Goal: Find specific page/section: Find specific page/section

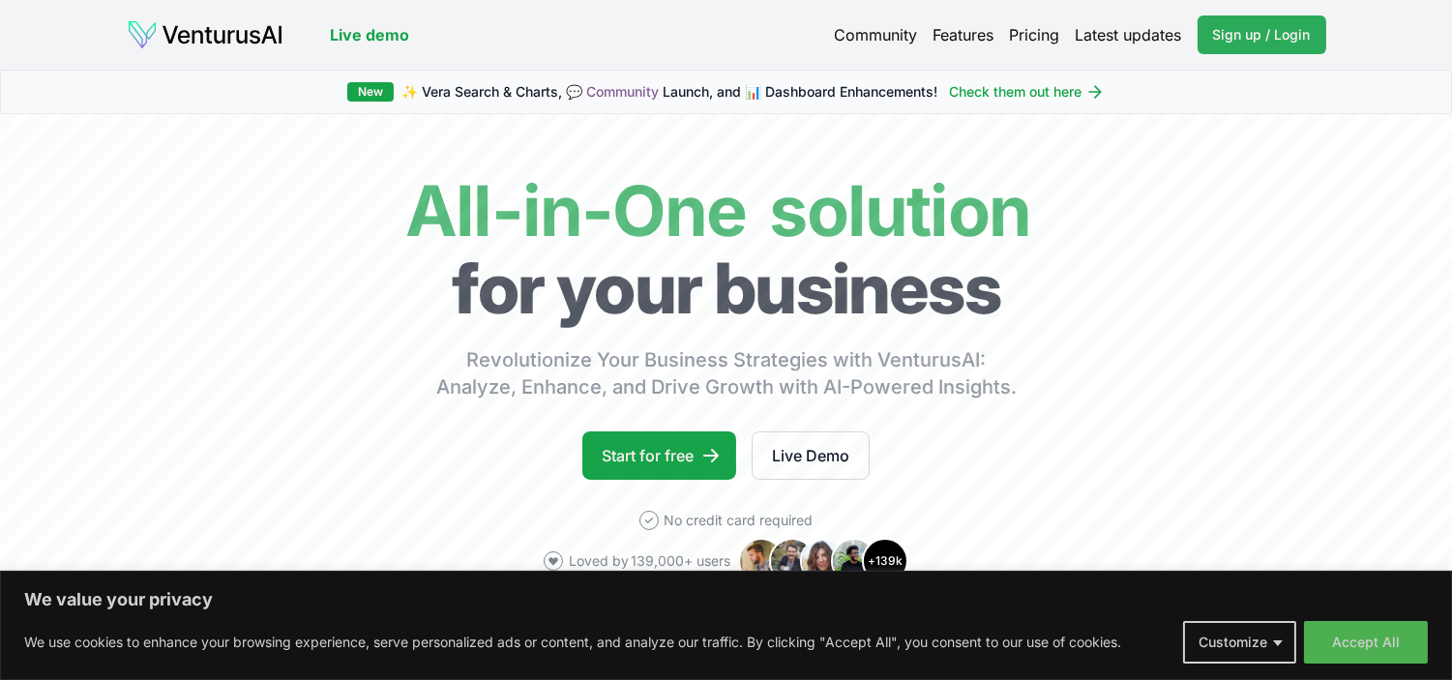
click at [1240, 21] on link "Sign up / Login Login" at bounding box center [1261, 34] width 129 height 39
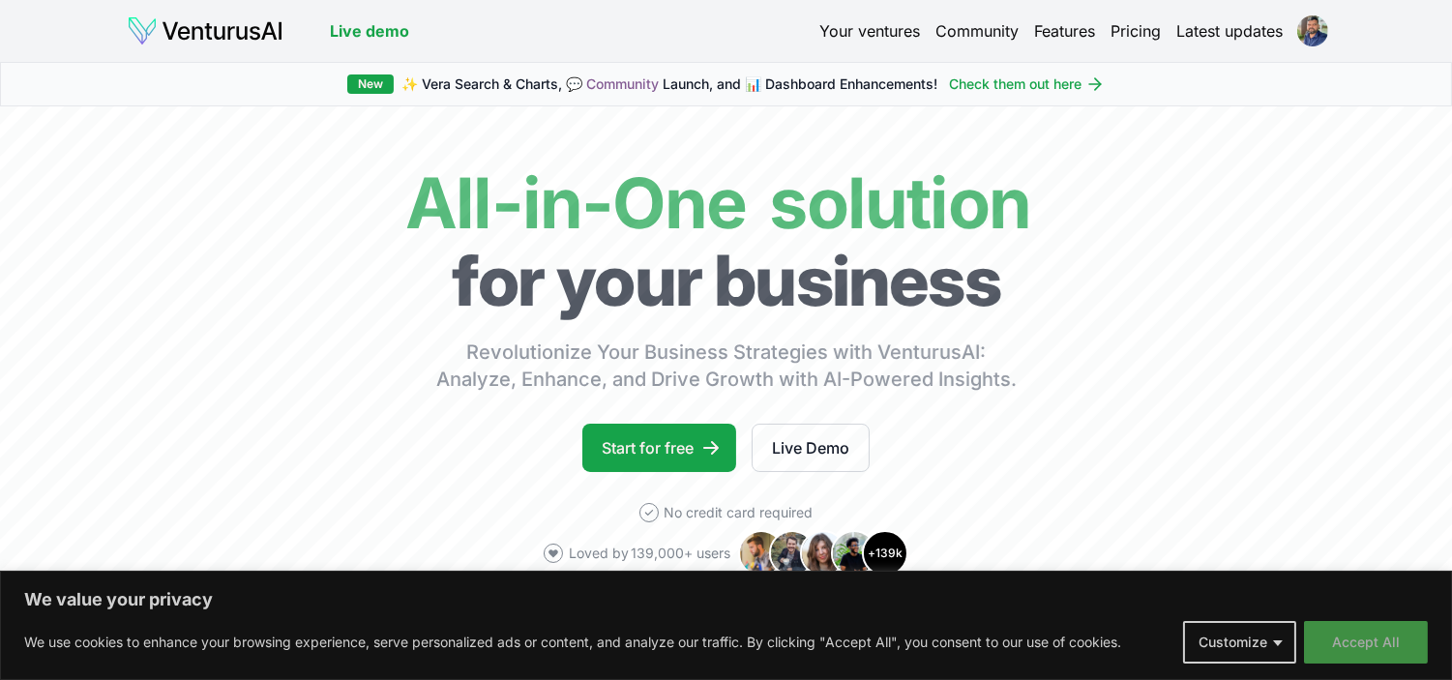
click at [1402, 650] on button "Accept All" at bounding box center [1366, 642] width 124 height 43
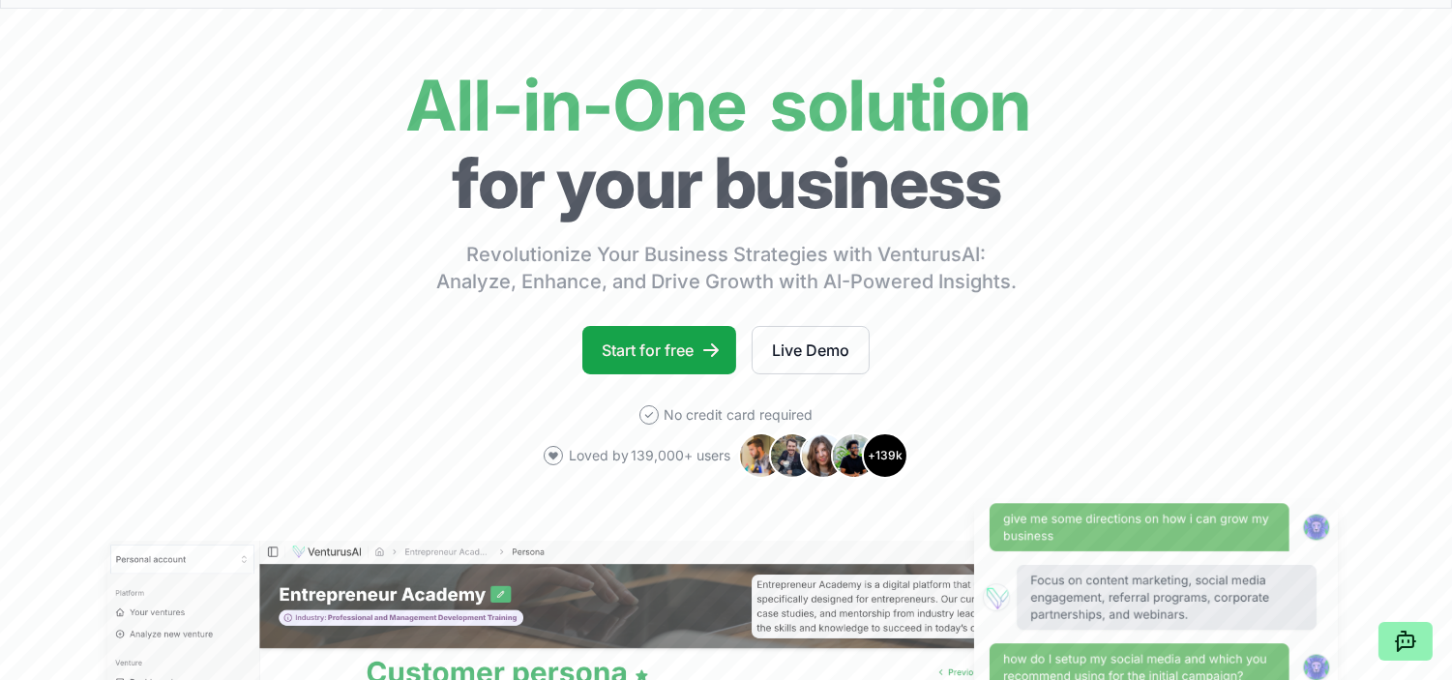
scroll to position [215, 0]
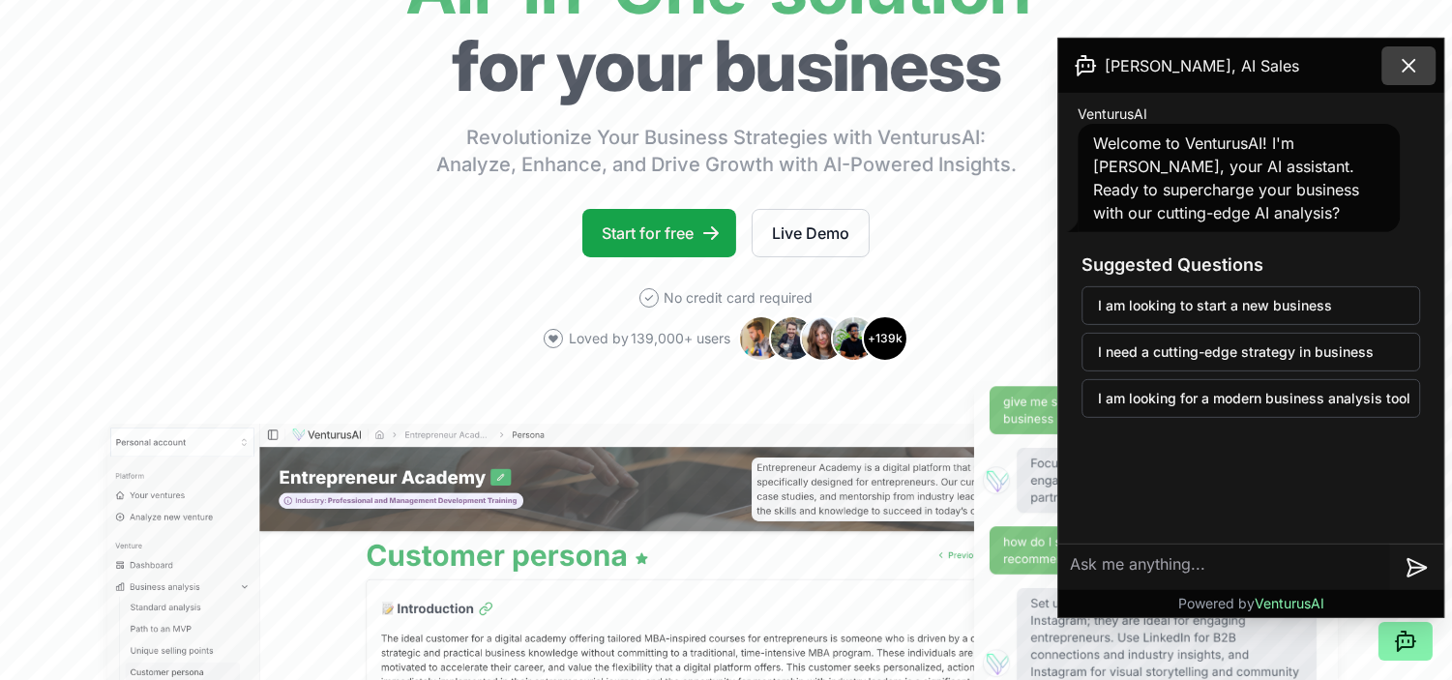
click at [1405, 70] on icon at bounding box center [1408, 66] width 12 height 12
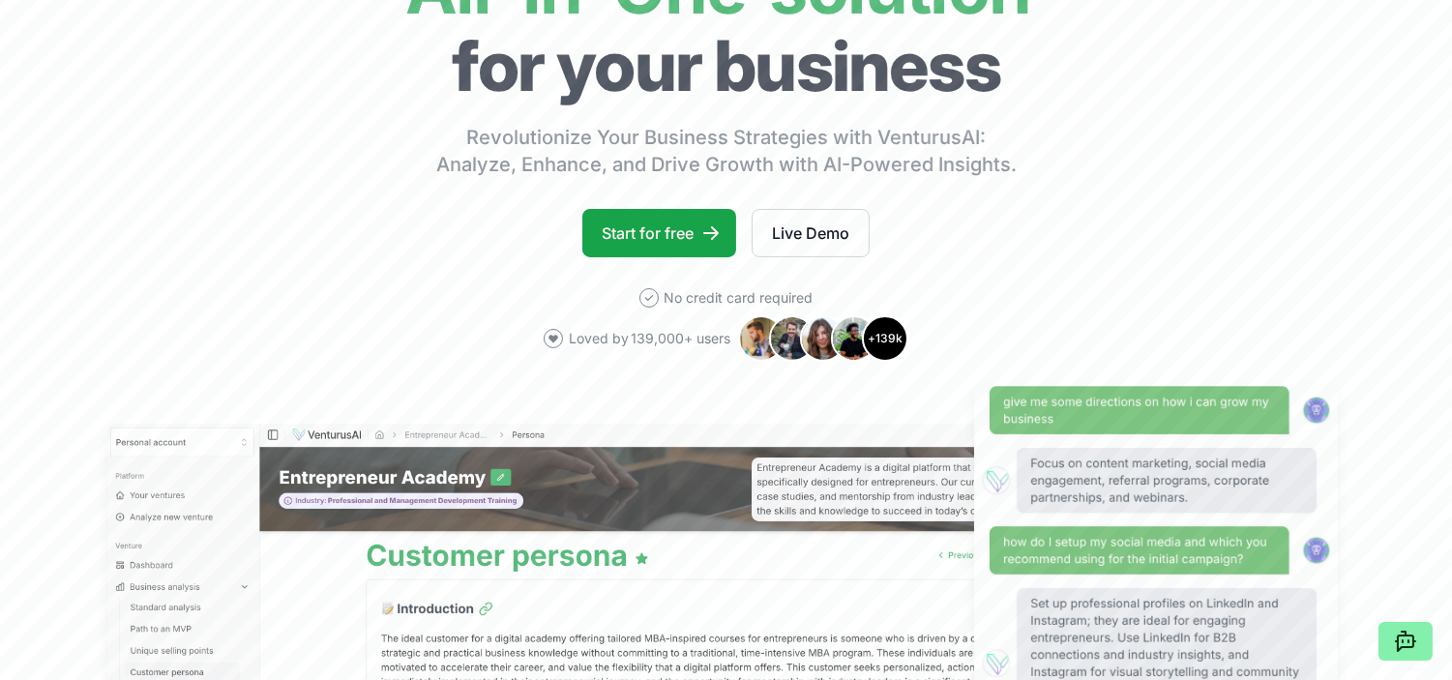
scroll to position [0, 0]
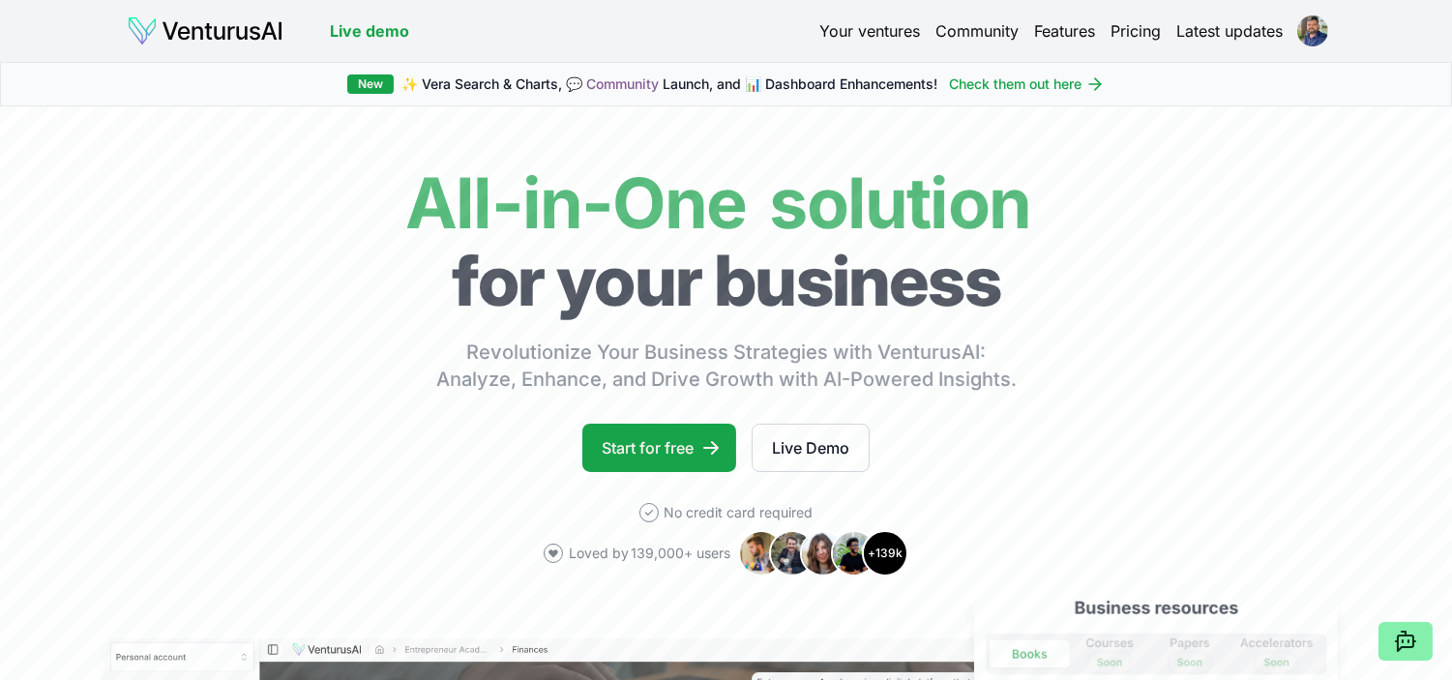
click at [873, 37] on link "Your ventures" at bounding box center [870, 30] width 101 height 23
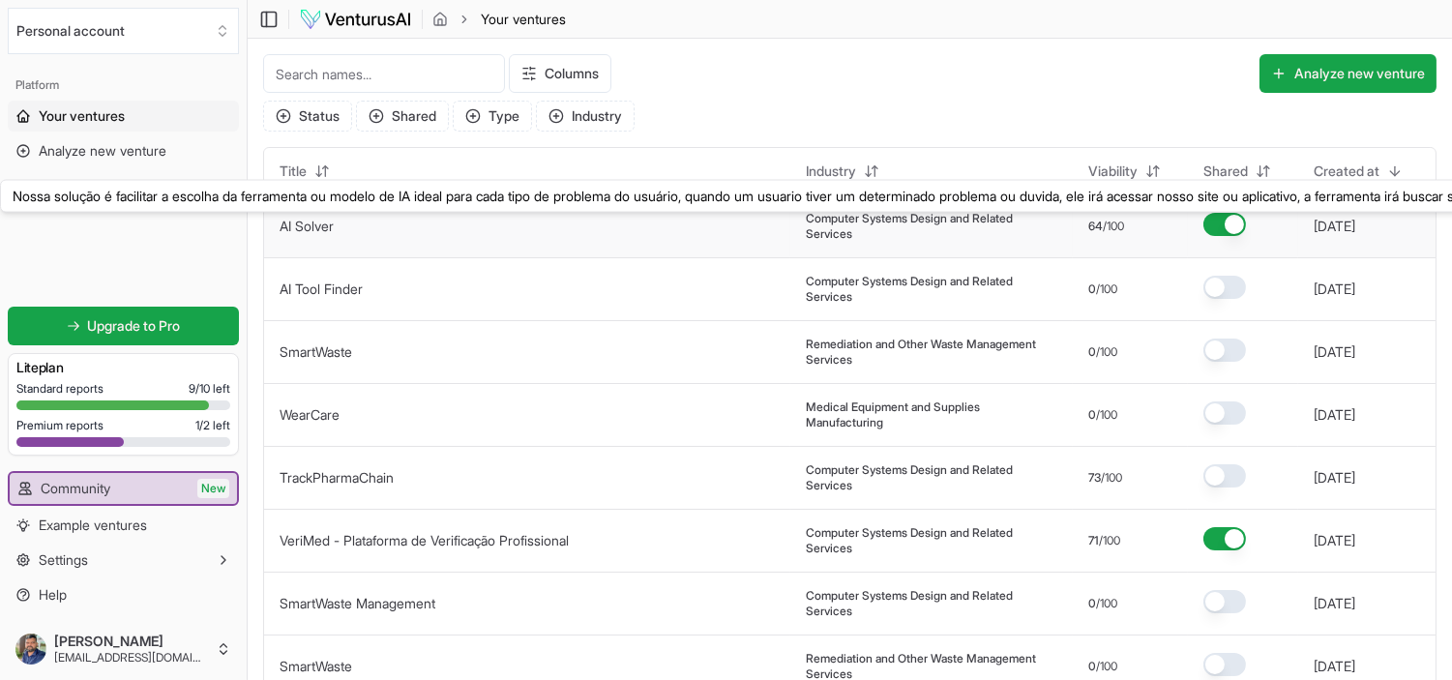
click at [306, 222] on link "AI Solver" at bounding box center [306, 226] width 54 height 16
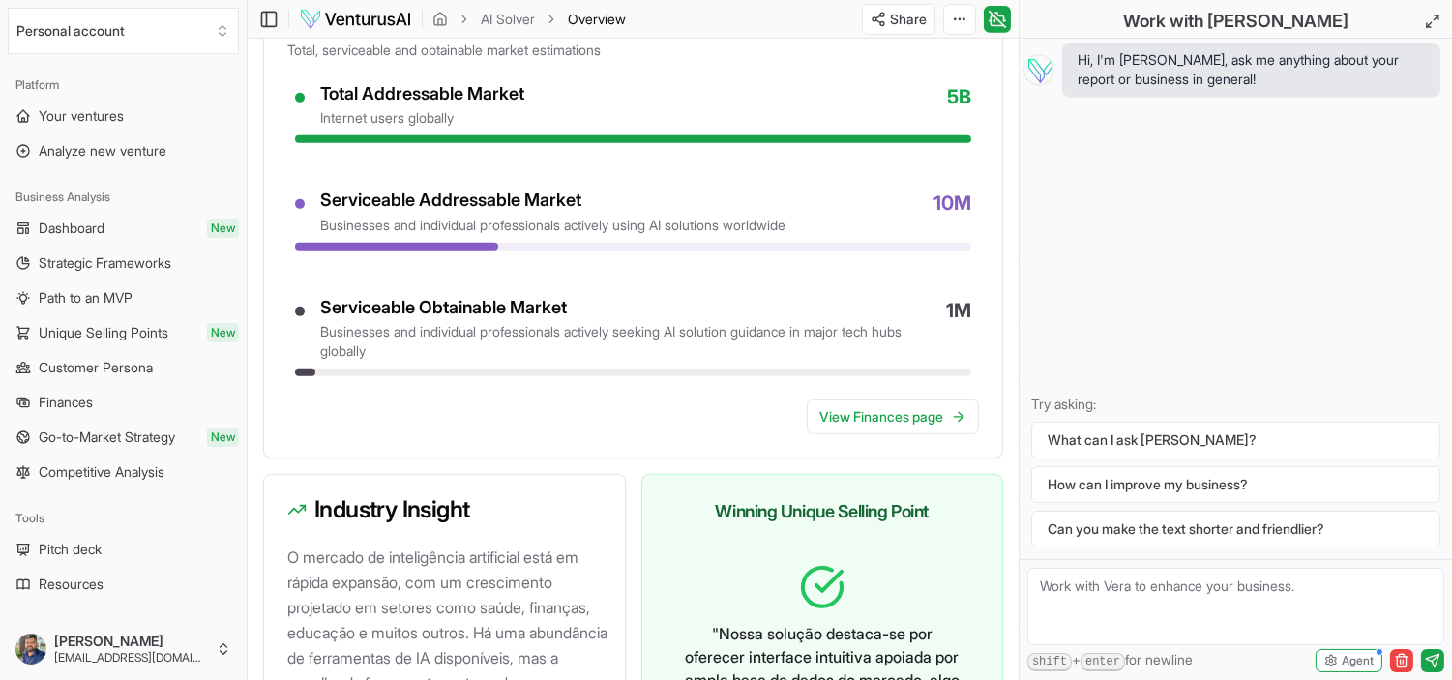
scroll to position [1718, 0]
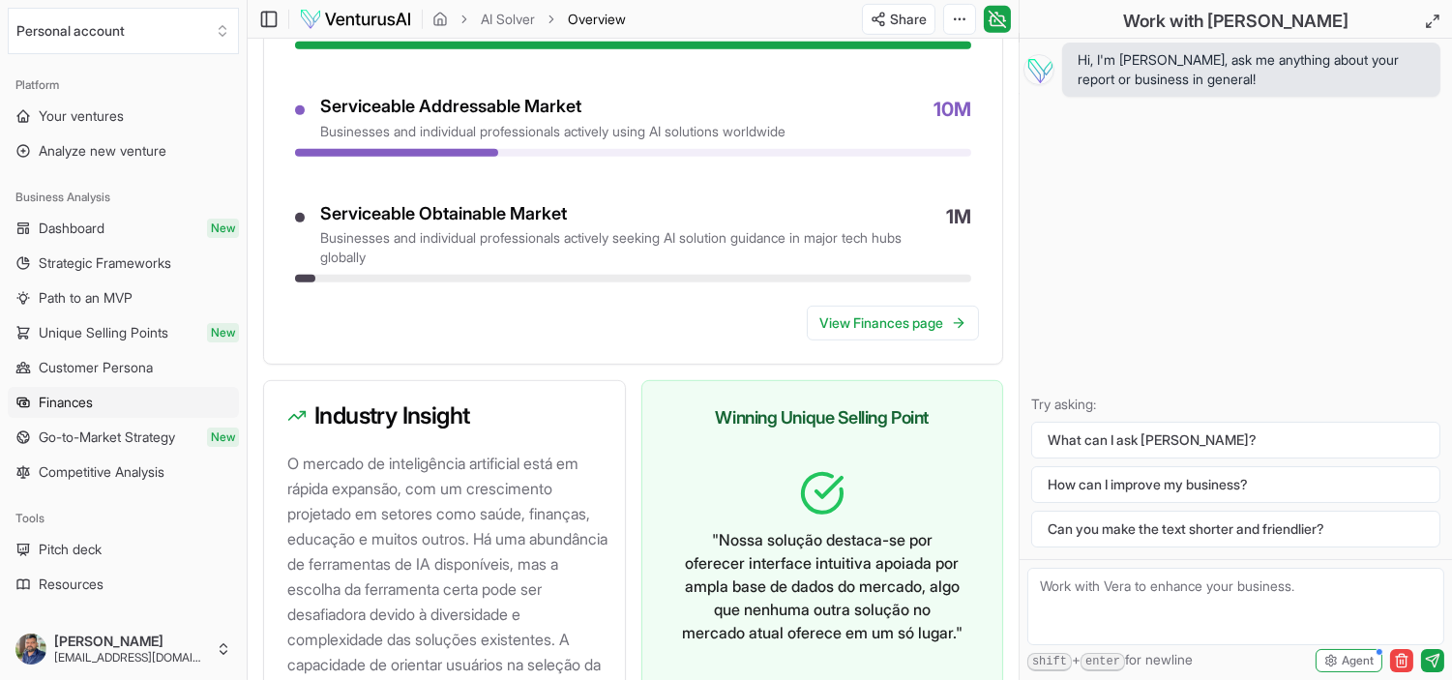
click at [112, 408] on link "Finances" at bounding box center [123, 402] width 231 height 31
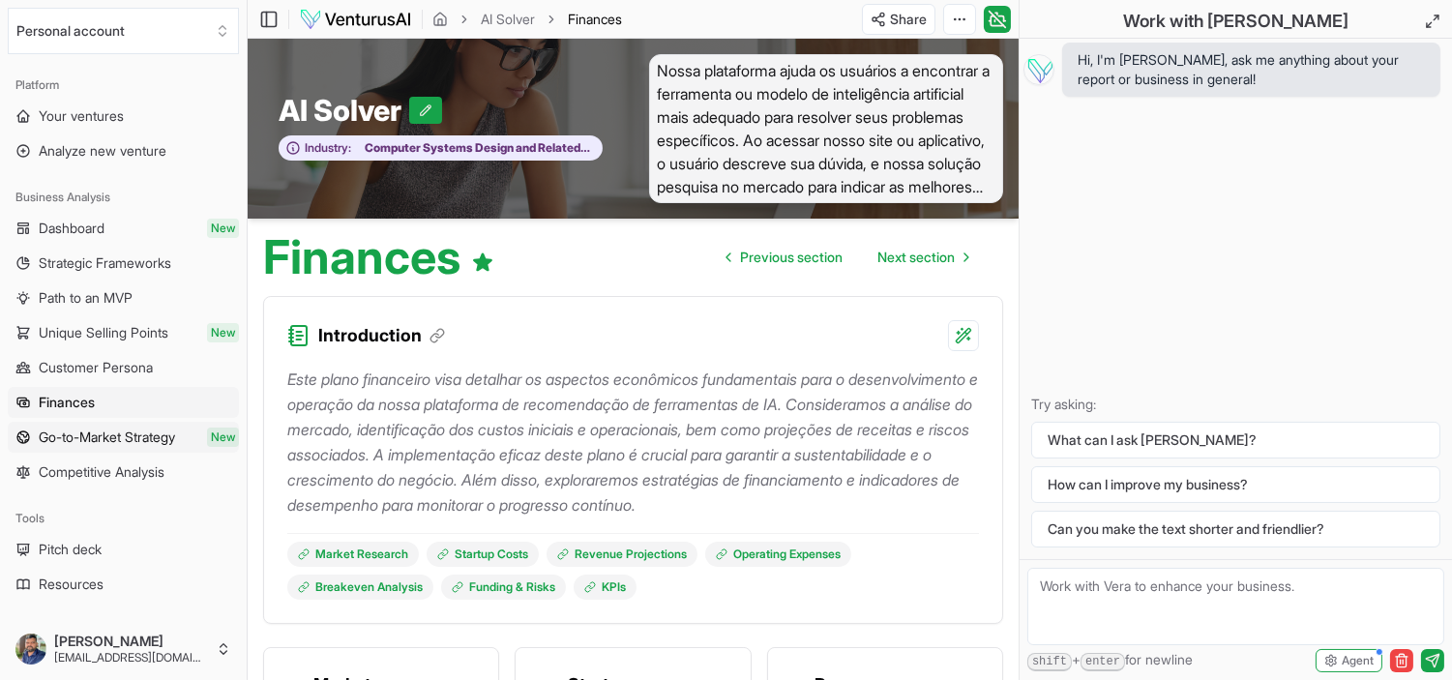
click at [207, 432] on span "New" at bounding box center [223, 436] width 32 height 19
